Goal: Information Seeking & Learning: Learn about a topic

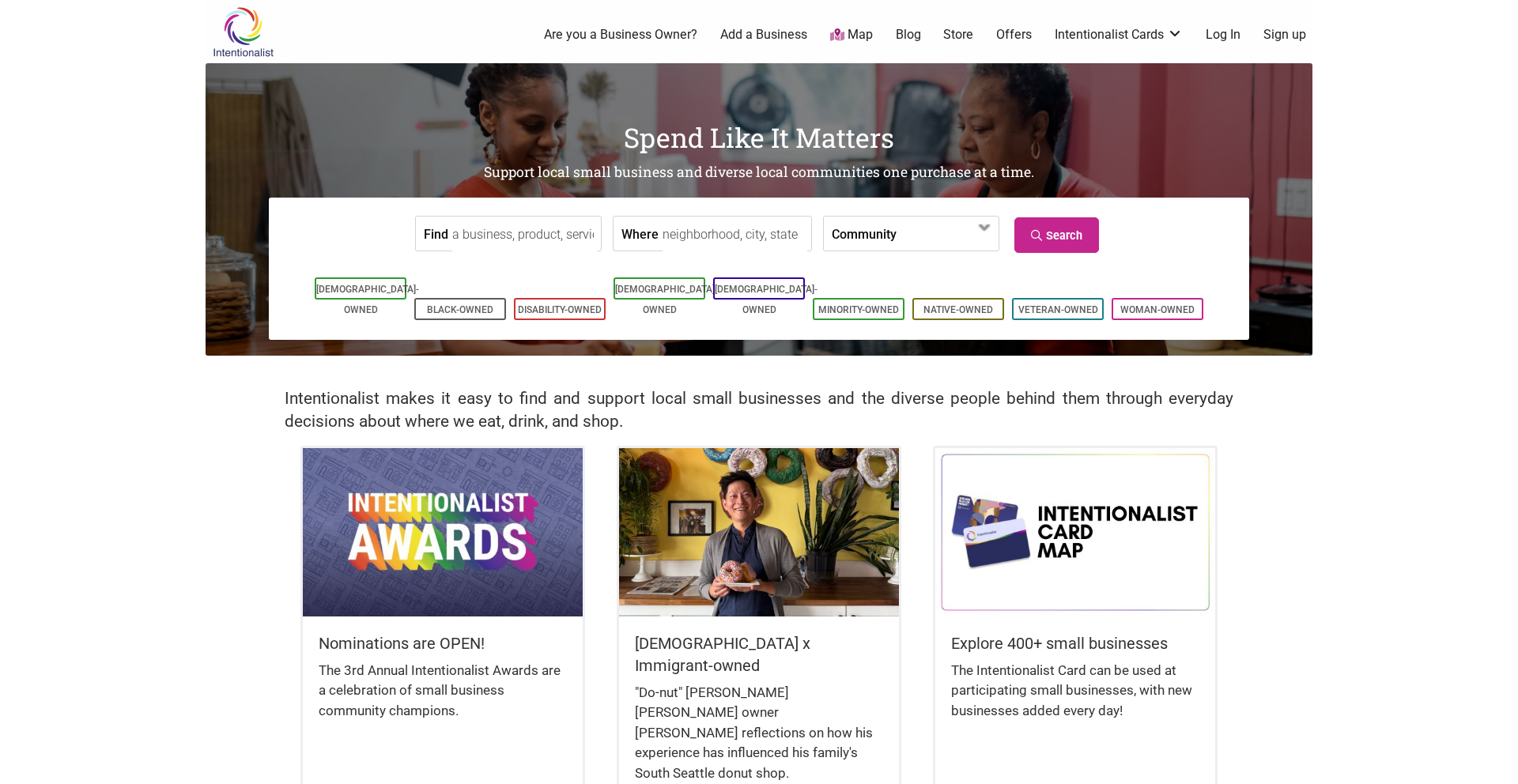
click at [662, 239] on input "Where" at bounding box center [735, 234] width 145 height 36
click at [896, 242] on span at bounding box center [947, 233] width 102 height 34
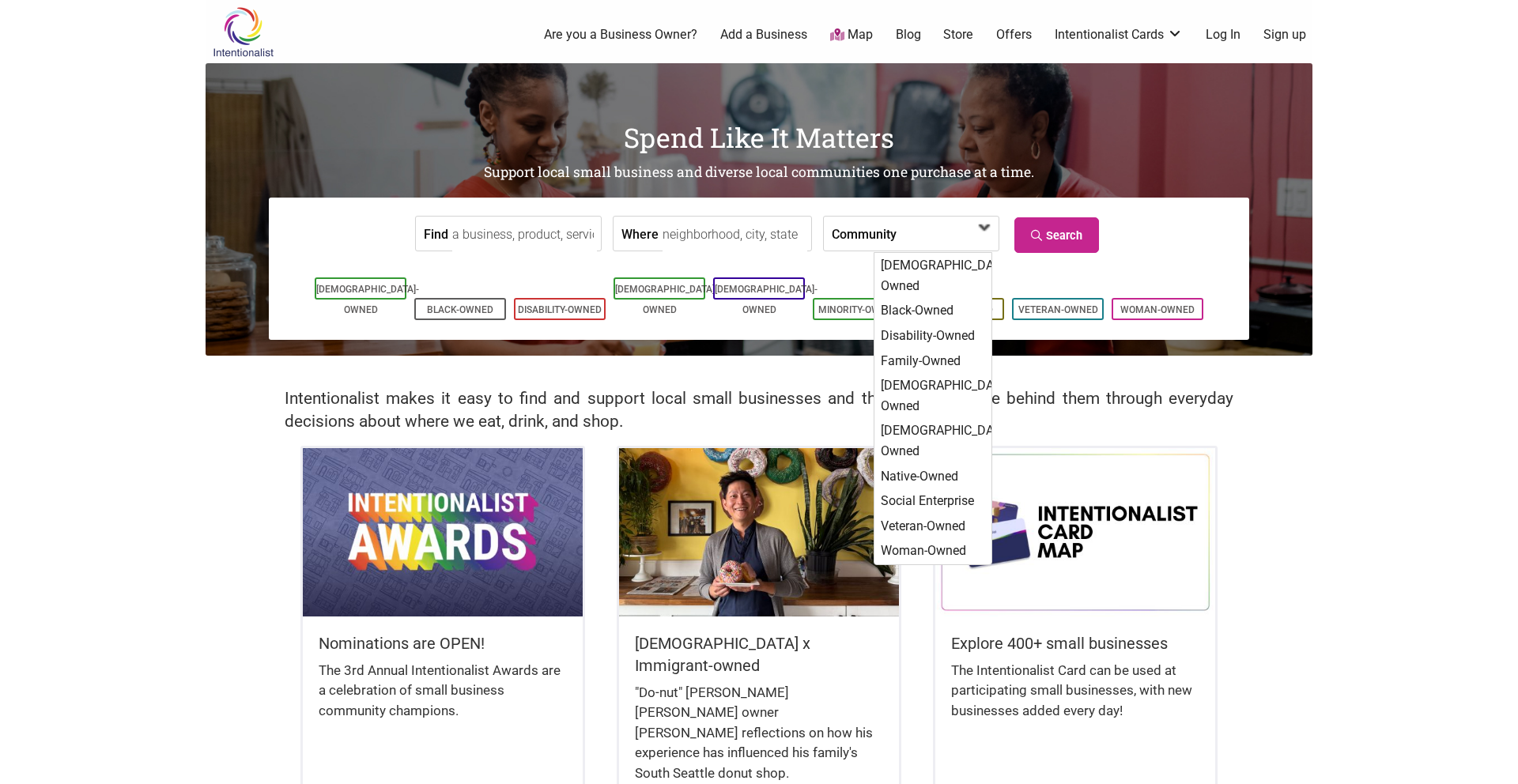
click at [896, 242] on span at bounding box center [947, 233] width 102 height 34
click at [694, 234] on input "Where" at bounding box center [735, 234] width 145 height 36
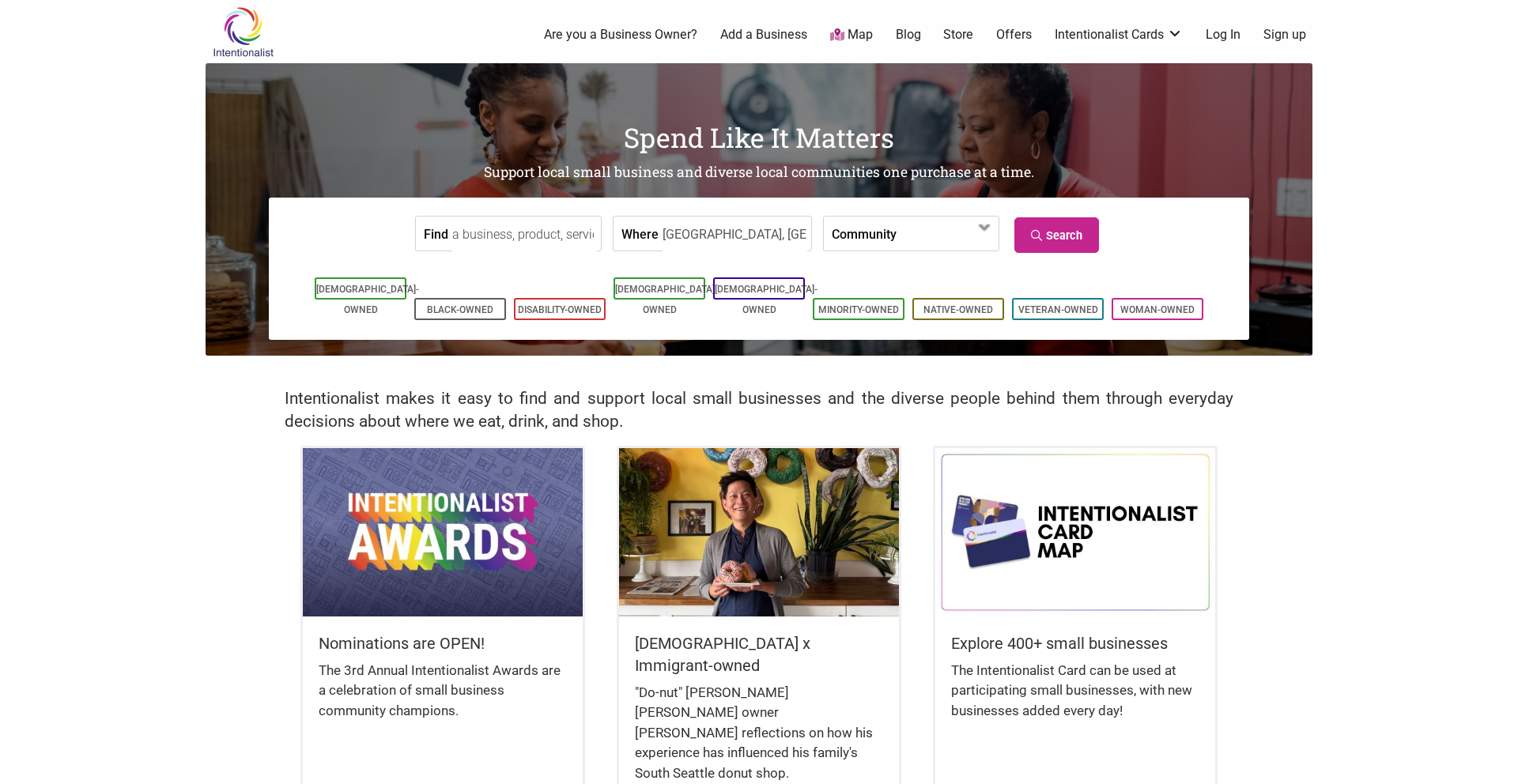
type input "[GEOGRAPHIC_DATA], [GEOGRAPHIC_DATA], [GEOGRAPHIC_DATA], [GEOGRAPHIC_DATA]"
click at [860, 228] on label "Community" at bounding box center [864, 233] width 65 height 34
click at [471, 236] on input "Find" at bounding box center [525, 234] width 145 height 36
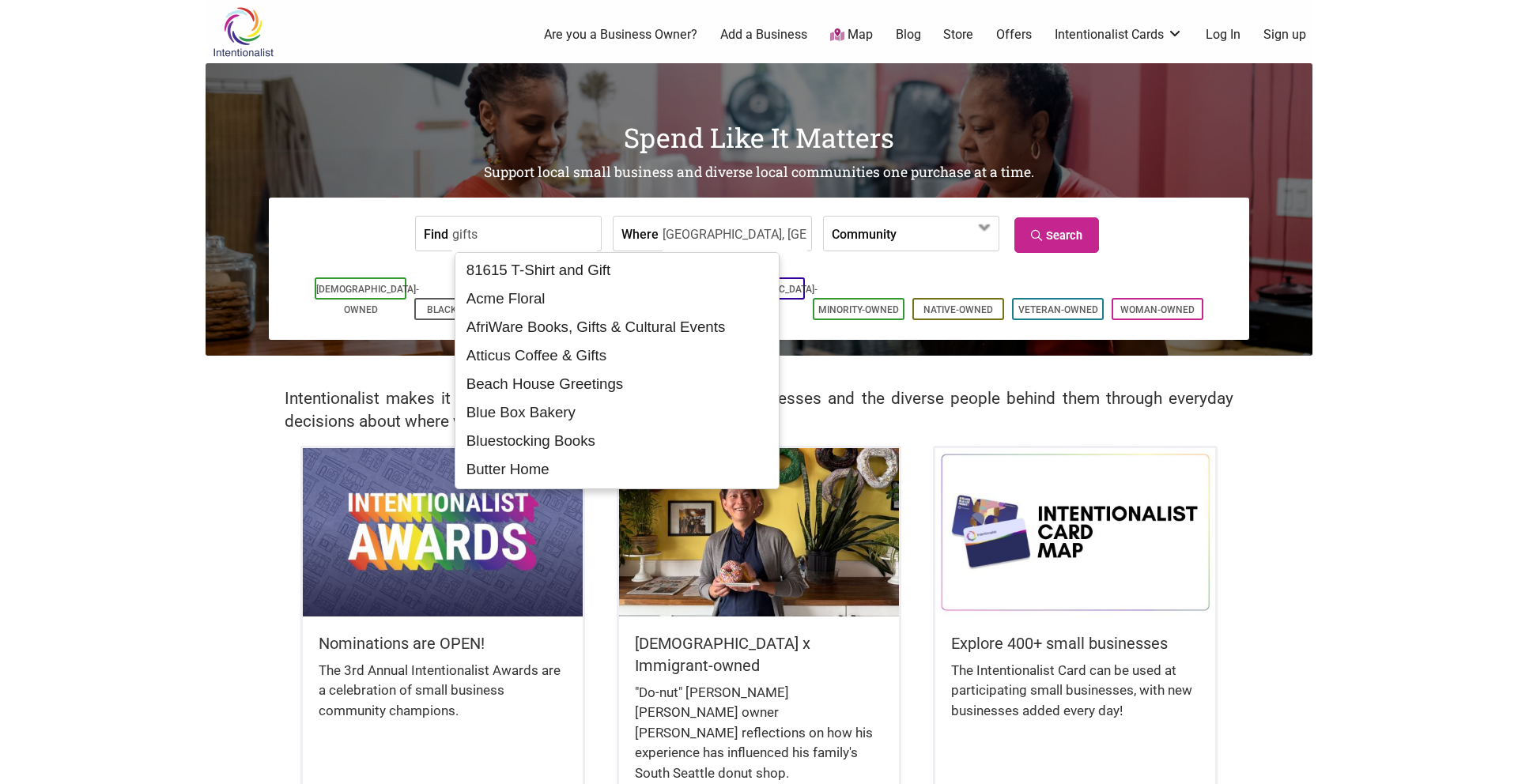
type input "gifts"
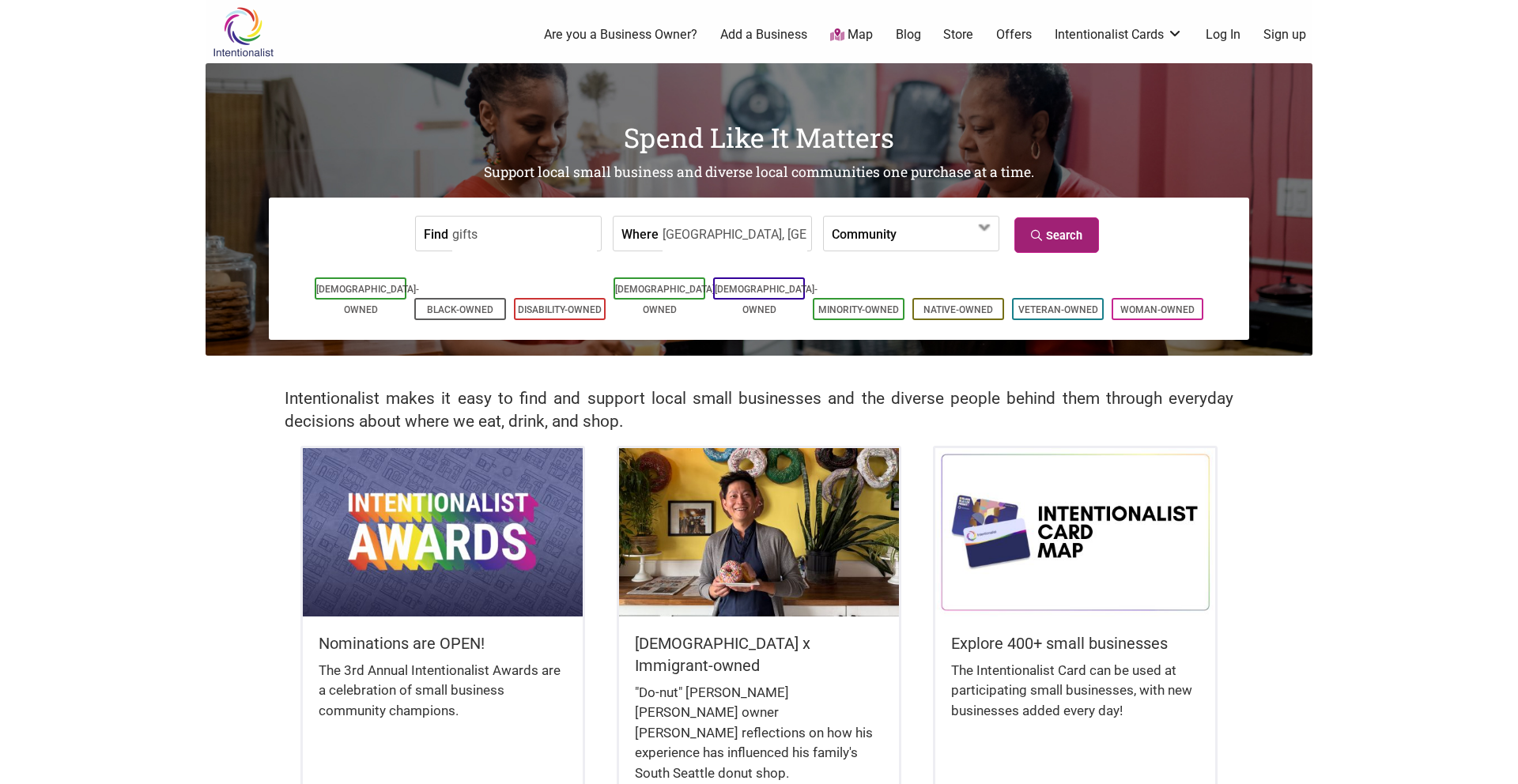
click at [1052, 238] on link "Search" at bounding box center [1057, 235] width 85 height 36
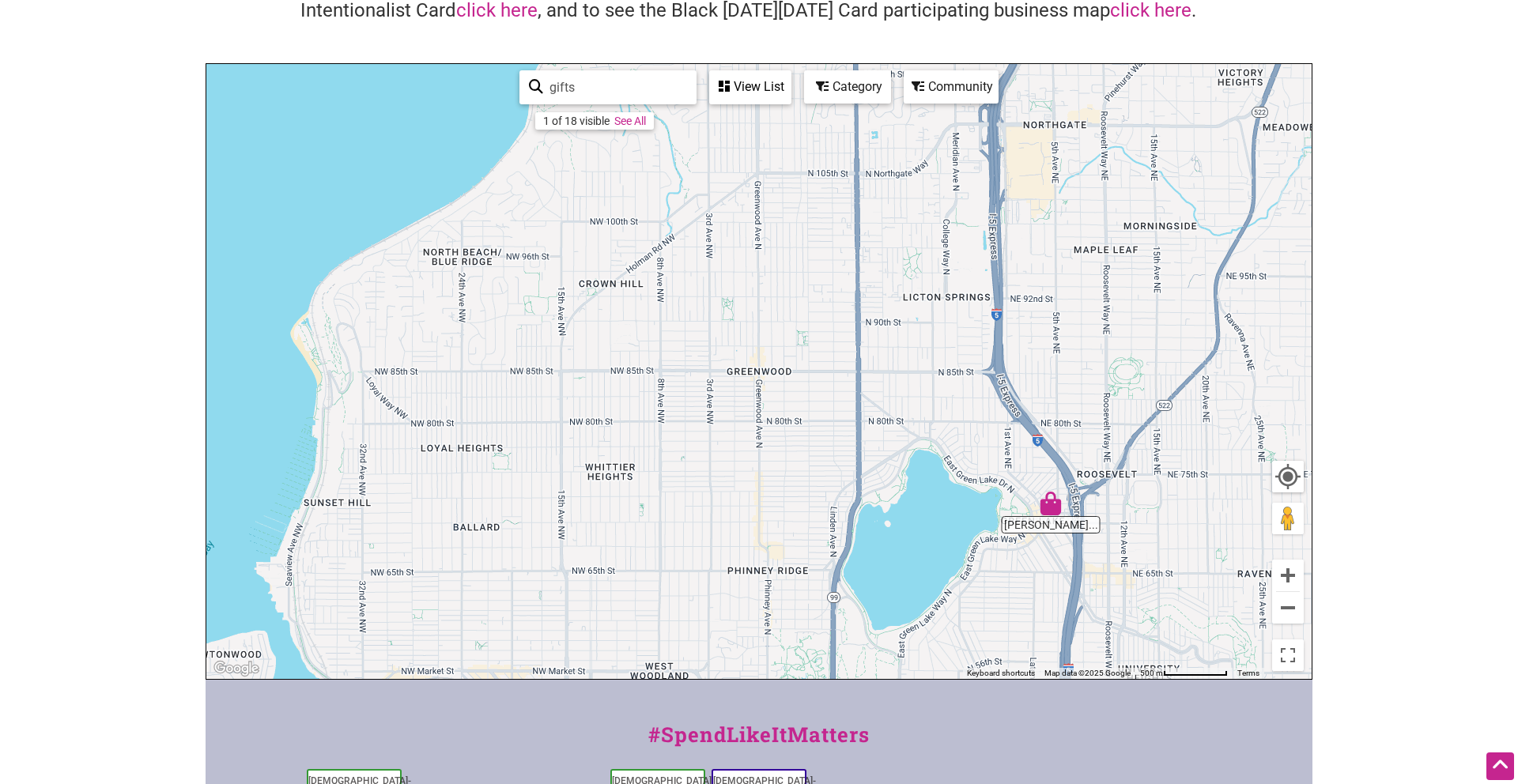
scroll to position [151, 0]
click at [1056, 519] on div "To navigate, press the arrow keys." at bounding box center [759, 370] width 1105 height 615
click at [1052, 527] on div "To navigate, press the arrow keys." at bounding box center [759, 370] width 1105 height 615
click at [1051, 498] on img "J Matheson Urban Gifts & Kitchen" at bounding box center [1052, 503] width 24 height 24
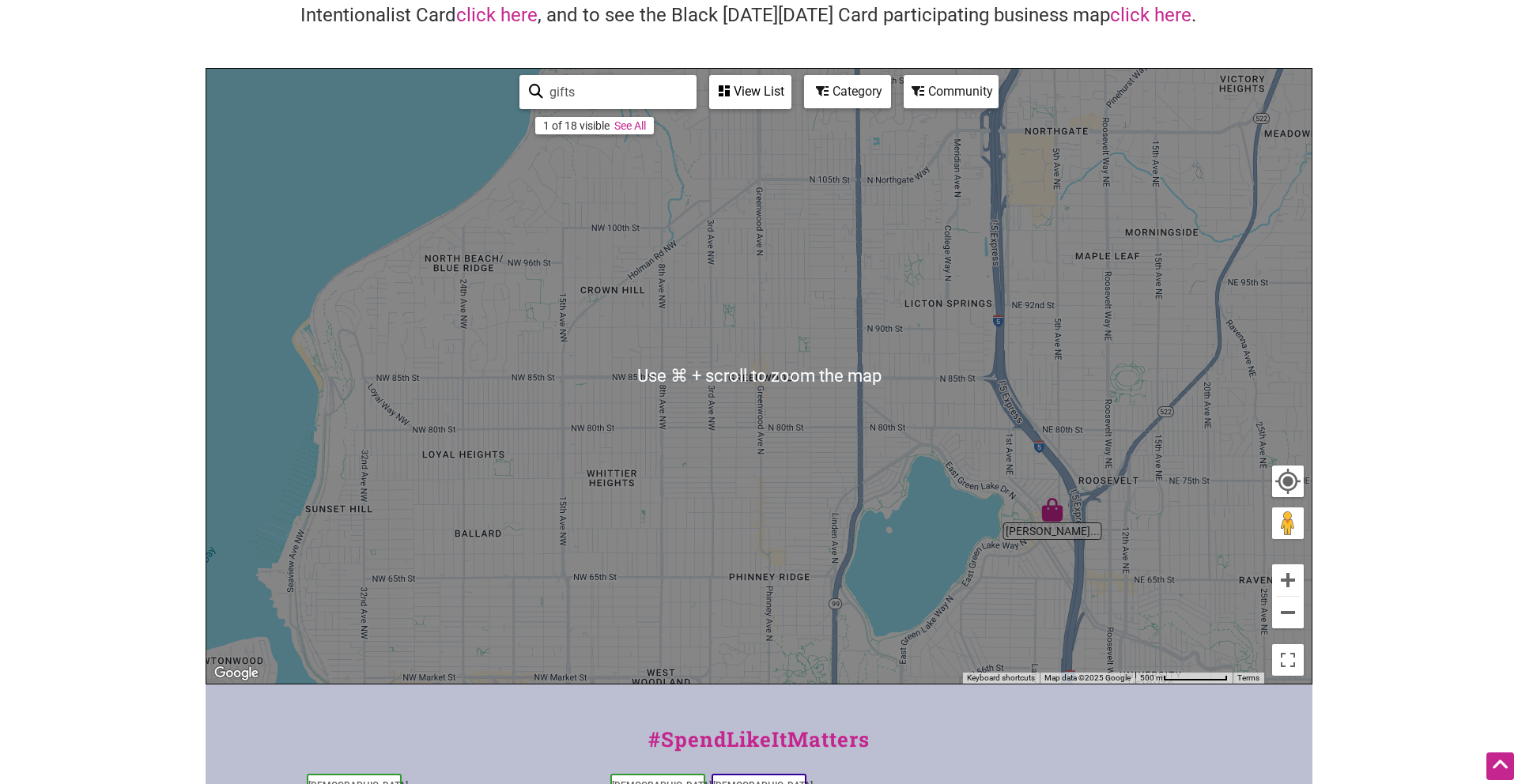
scroll to position [143, 0]
click at [1051, 504] on img "J Matheson Urban Gifts & Kitchen" at bounding box center [1052, 512] width 24 height 24
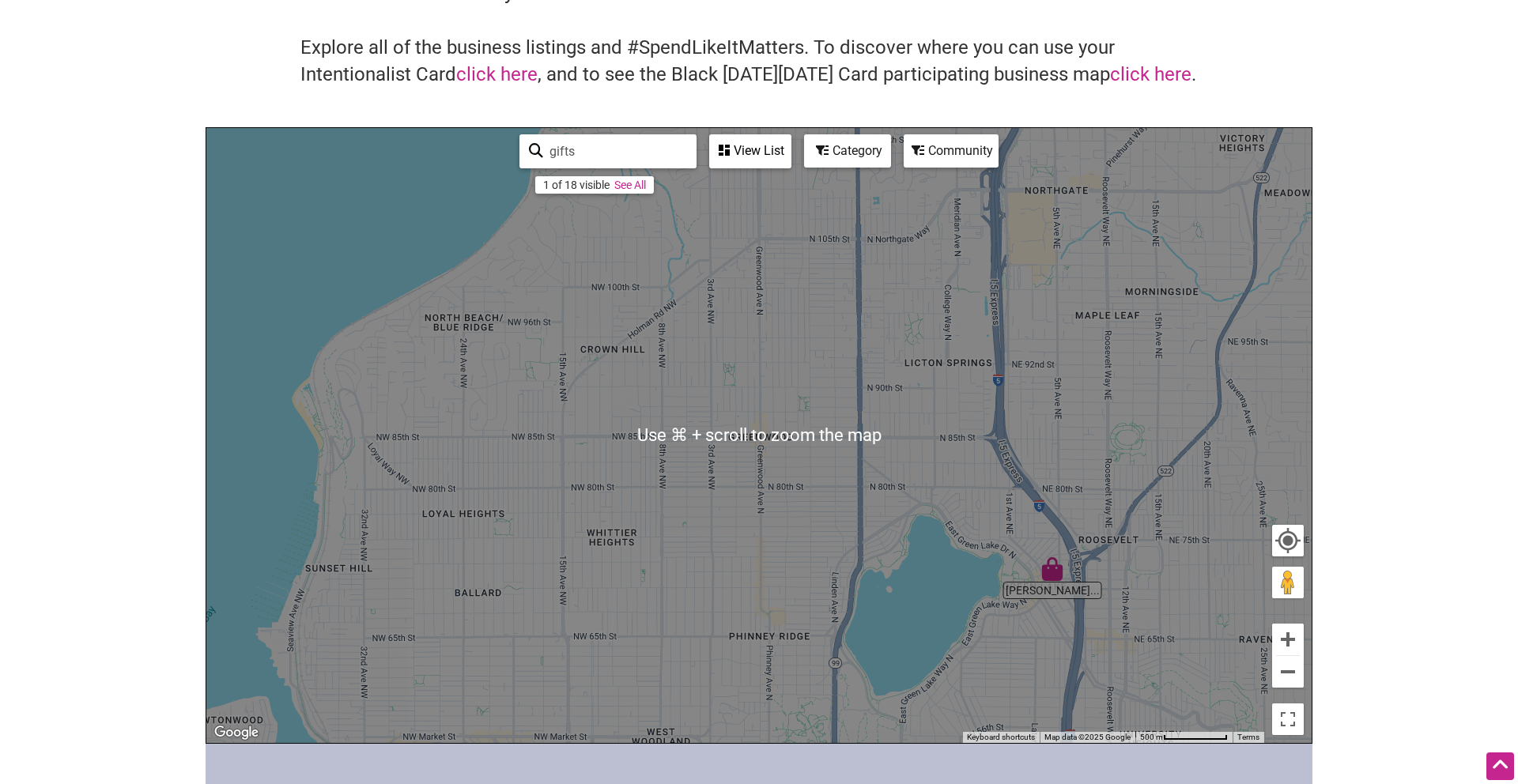
scroll to position [86, 0]
